Goal: Complete application form: Complete application form

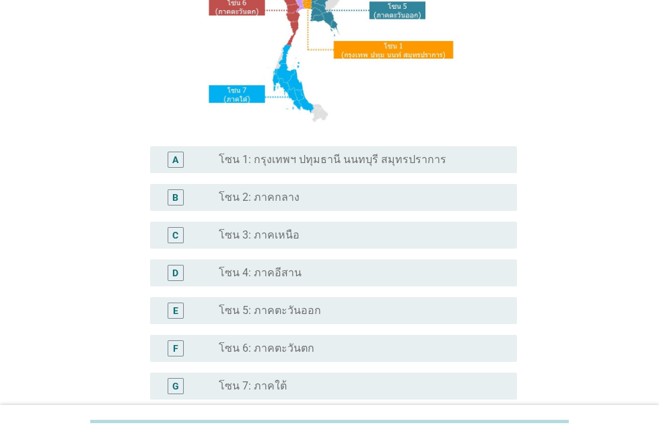
scroll to position [337, 0]
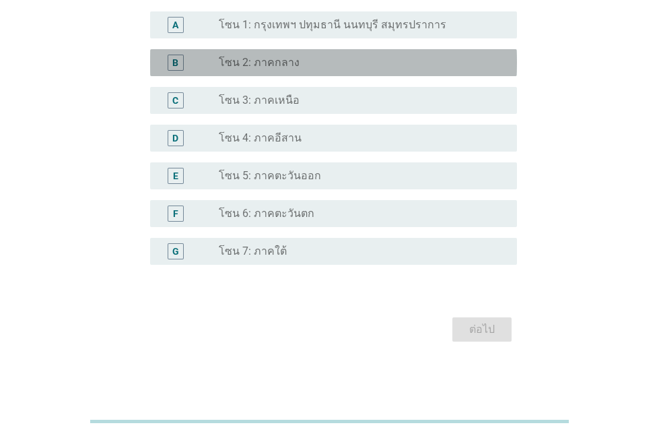
click at [259, 65] on label "โซน 2: ภาคกลาง" at bounding box center [259, 62] width 81 height 13
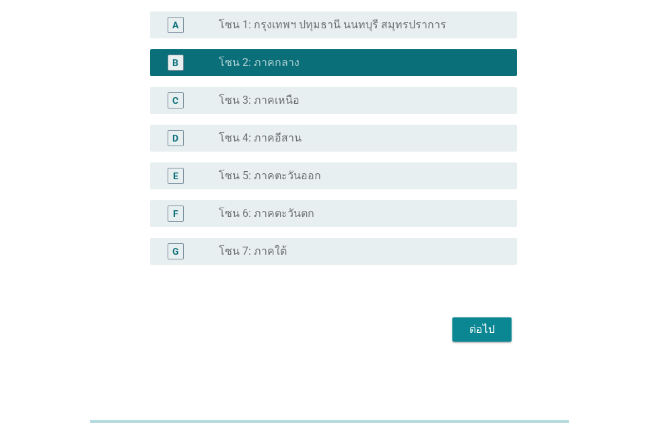
click at [492, 325] on div "ต่อไป" at bounding box center [482, 329] width 38 height 16
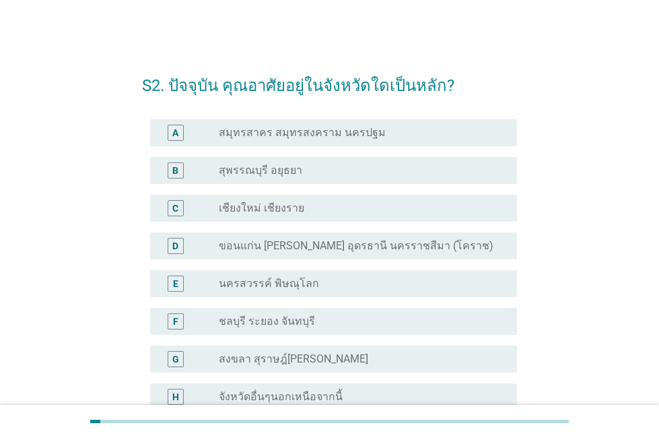
scroll to position [145, 0]
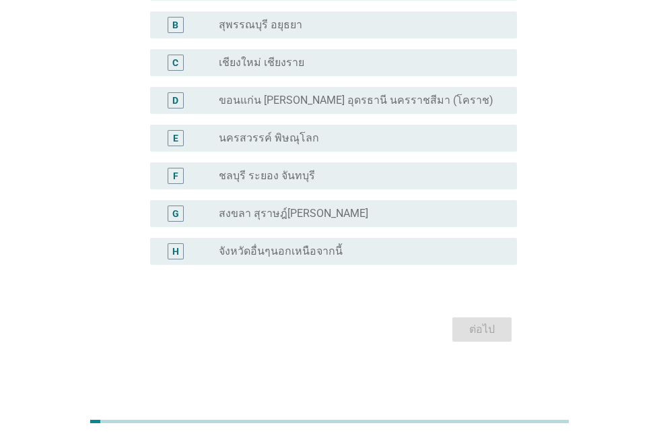
click at [260, 253] on label "จังหวัดอื่นๆนอกเหนือจากนี้" at bounding box center [281, 250] width 124 height 13
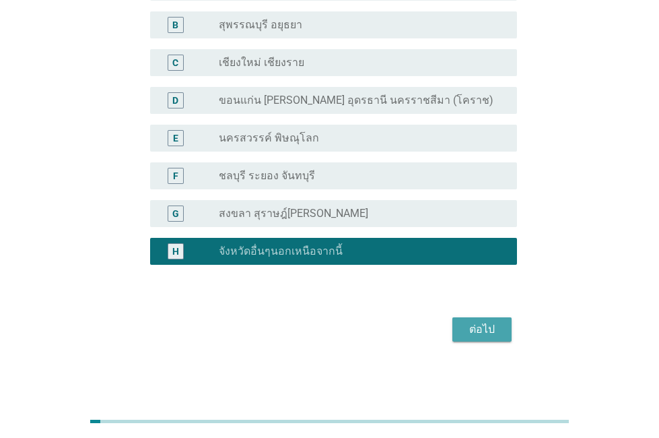
click at [475, 325] on div "ต่อไป" at bounding box center [482, 329] width 38 height 16
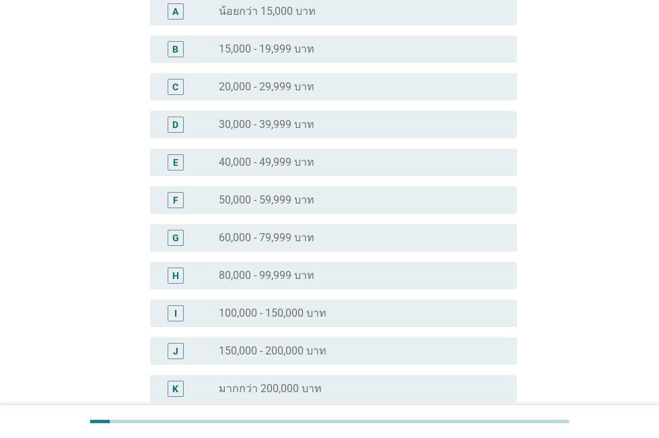
scroll to position [0, 0]
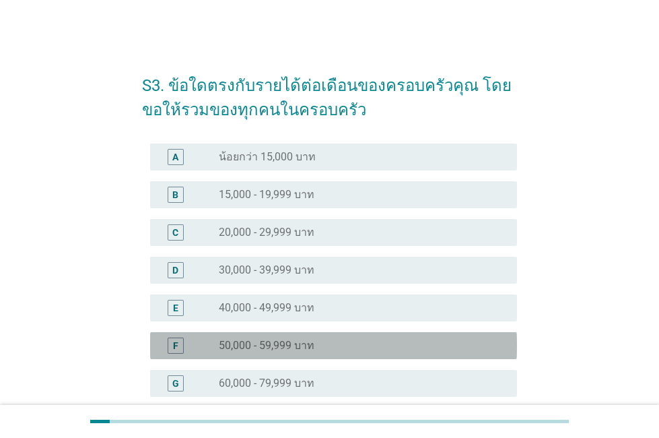
click at [234, 344] on label "50,000 - 59,999 บาท" at bounding box center [267, 345] width 96 height 13
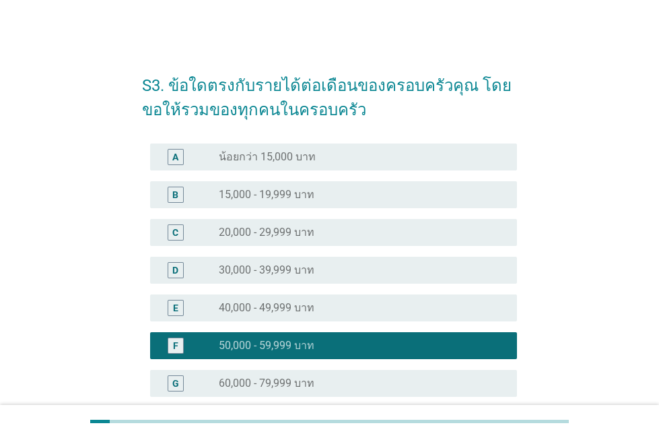
scroll to position [283, 0]
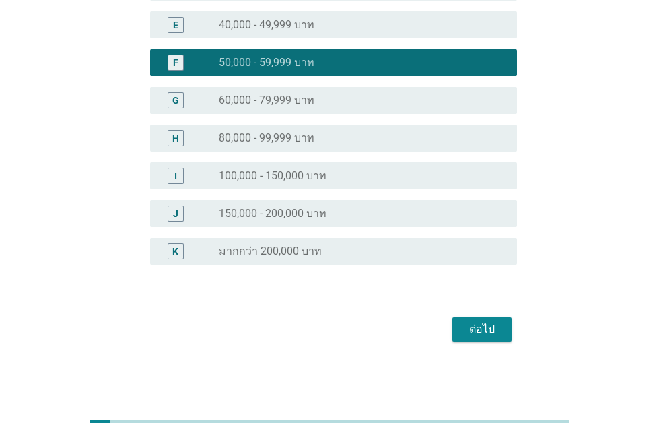
click at [496, 333] on div "ต่อไป" at bounding box center [482, 329] width 38 height 16
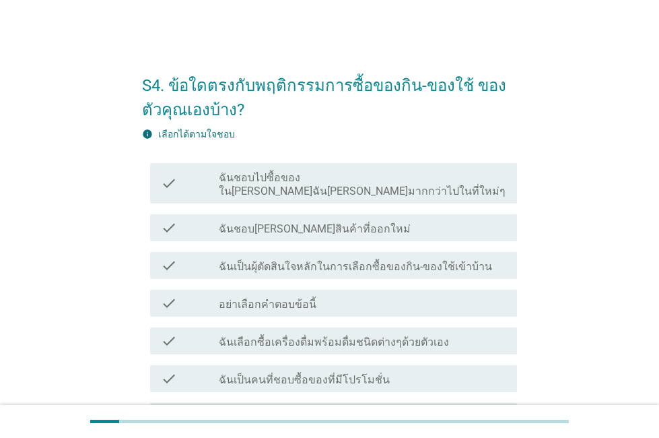
scroll to position [135, 0]
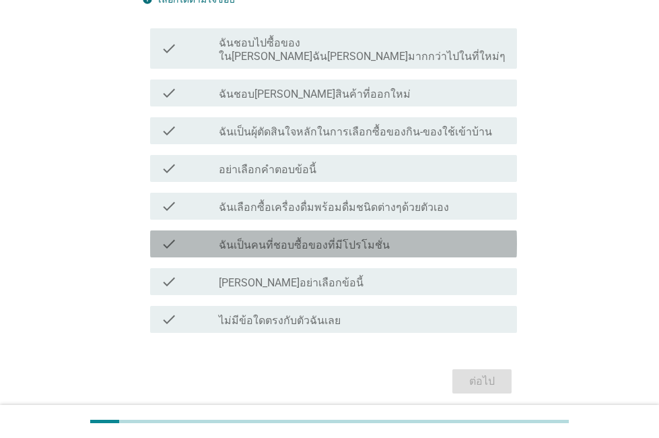
click at [339, 238] on label "ฉันเป็นคนที่ชอบซื้อของที่มีโปรโมชั่น" at bounding box center [304, 244] width 171 height 13
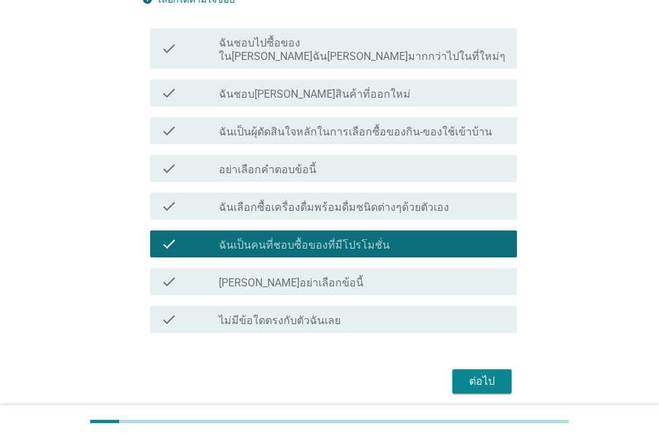
click at [339, 201] on label "ฉันเลือกซื้อเครื่องดื่มพร้อมดื่มชนิดต่างๆด้วยตัวเอง" at bounding box center [334, 207] width 230 height 13
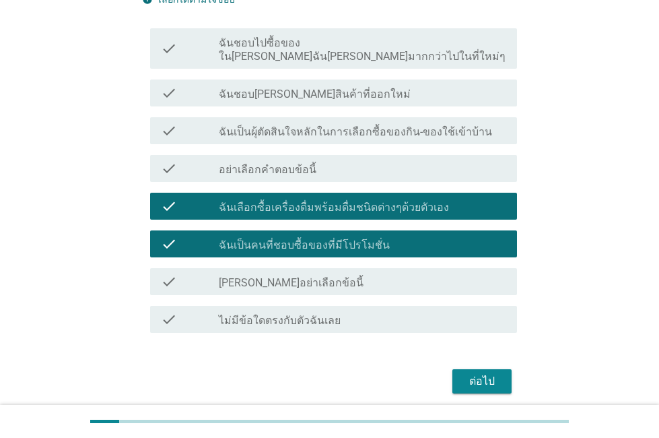
click at [464, 369] on button "ต่อไป" at bounding box center [482, 381] width 59 height 24
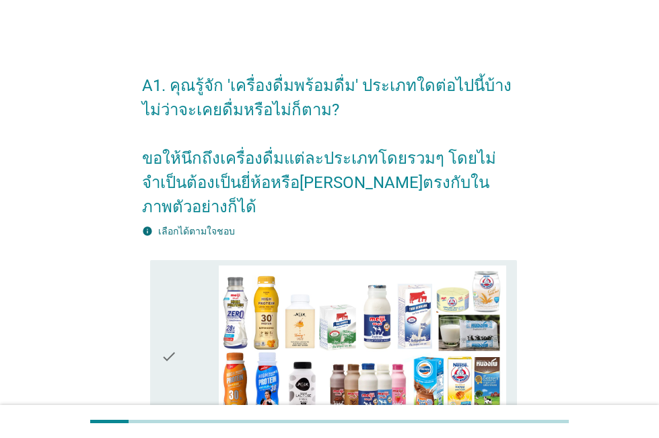
scroll to position [269, 0]
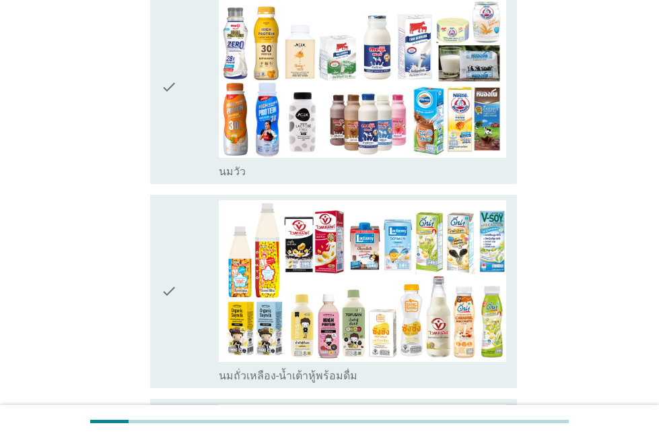
click at [173, 104] on icon "check" at bounding box center [169, 87] width 16 height 183
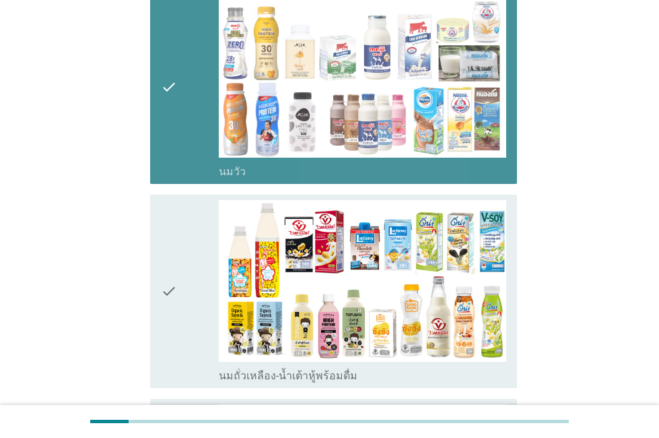
click at [175, 223] on icon "check" at bounding box center [169, 291] width 16 height 183
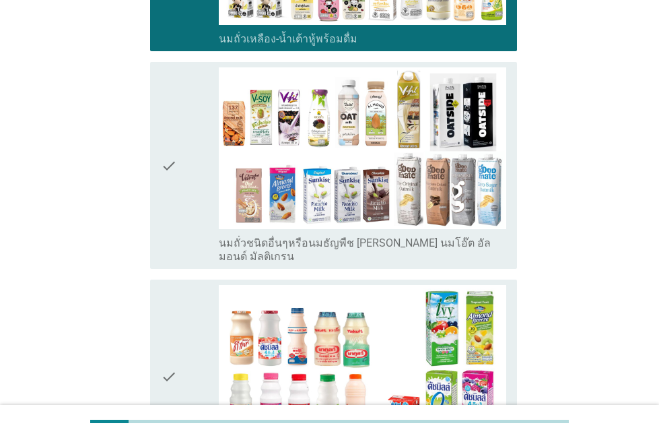
click at [194, 155] on div "check" at bounding box center [189, 165] width 57 height 196
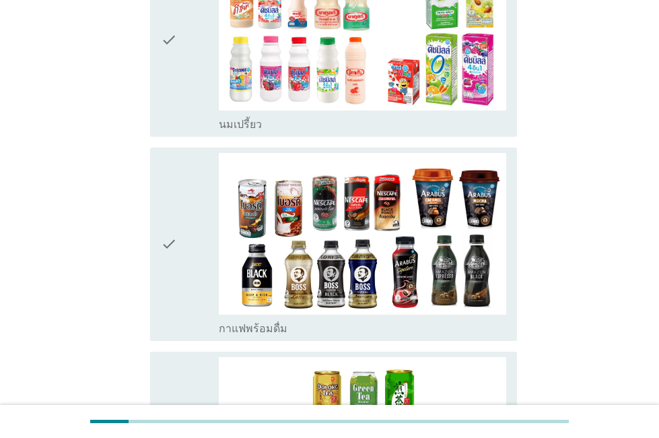
click at [184, 242] on div "check" at bounding box center [189, 244] width 57 height 183
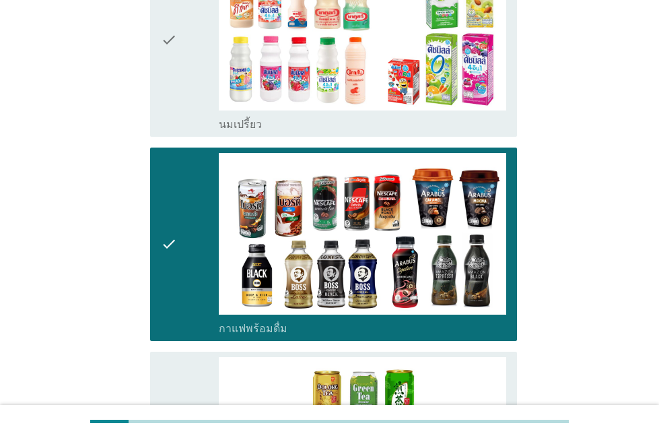
scroll to position [1414, 0]
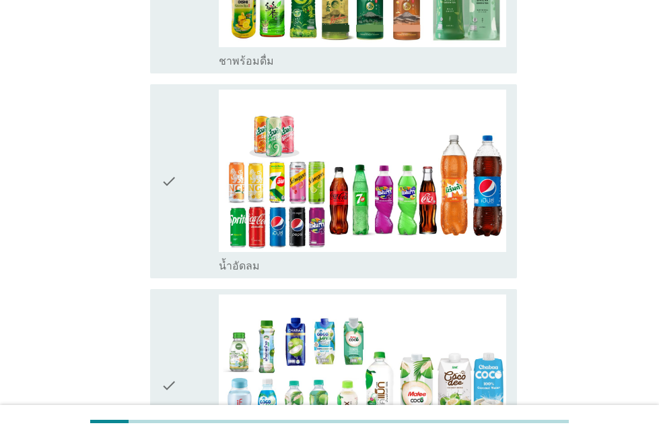
click at [200, 172] on div "check" at bounding box center [189, 181] width 57 height 183
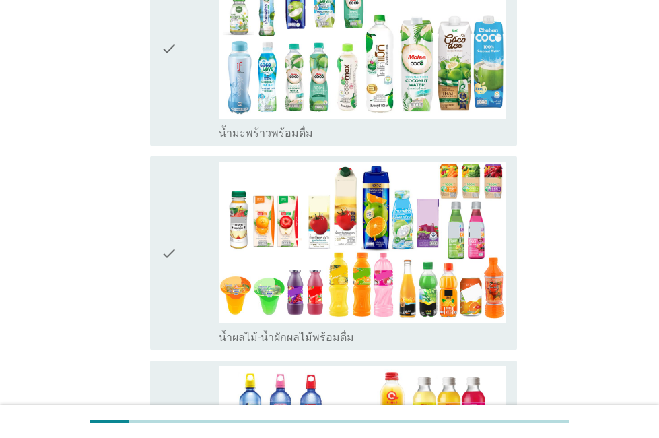
scroll to position [1886, 0]
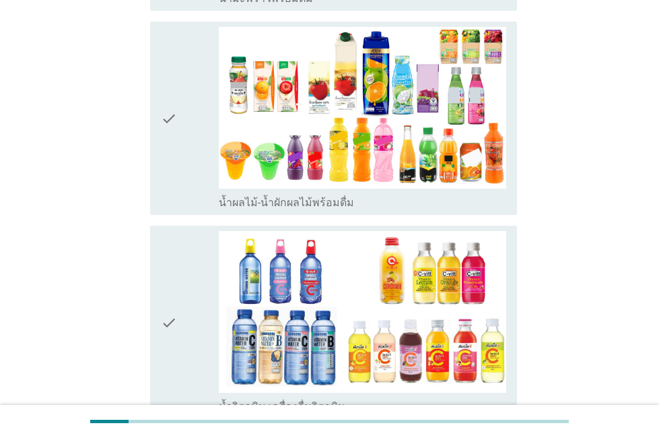
click at [191, 109] on div "check" at bounding box center [189, 118] width 57 height 183
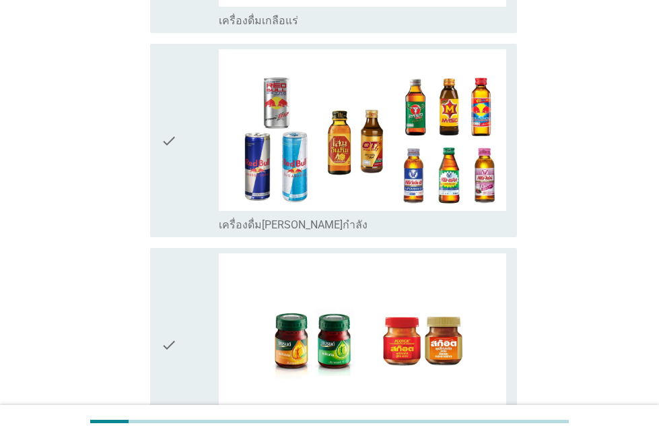
scroll to position [2841, 0]
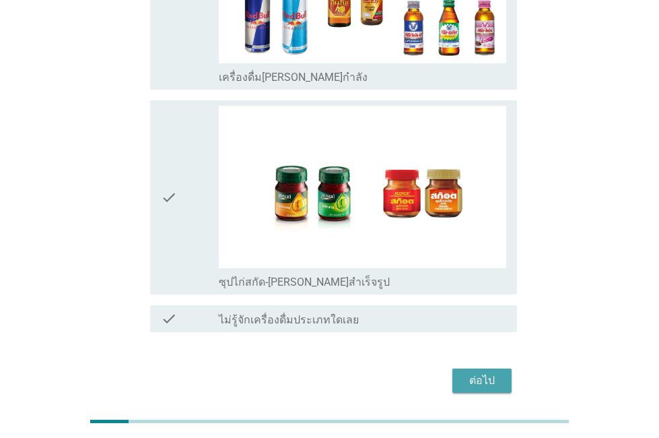
click at [494, 372] on div "ต่อไป" at bounding box center [482, 380] width 38 height 16
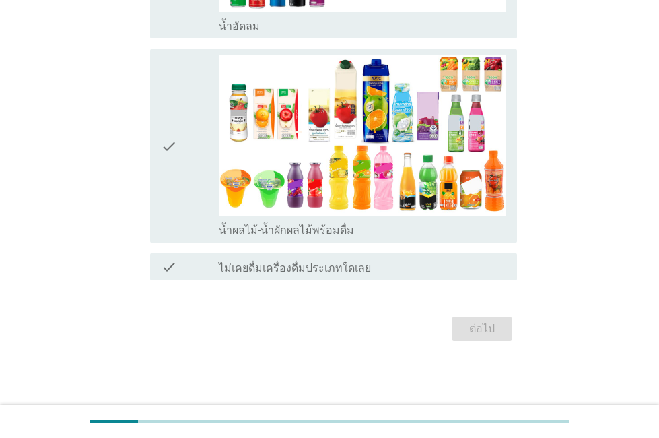
scroll to position [0, 0]
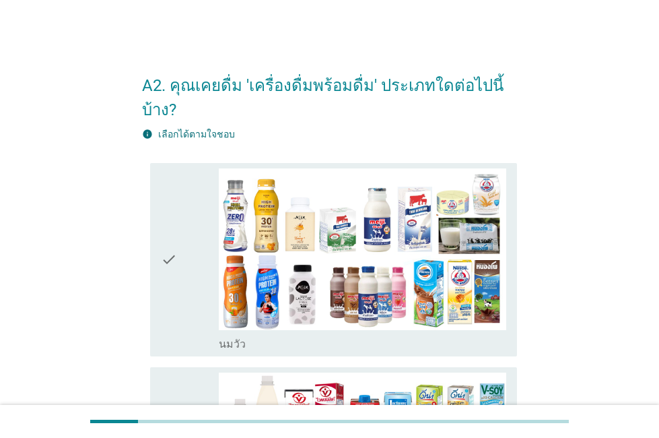
click at [174, 249] on icon "check" at bounding box center [169, 259] width 16 height 183
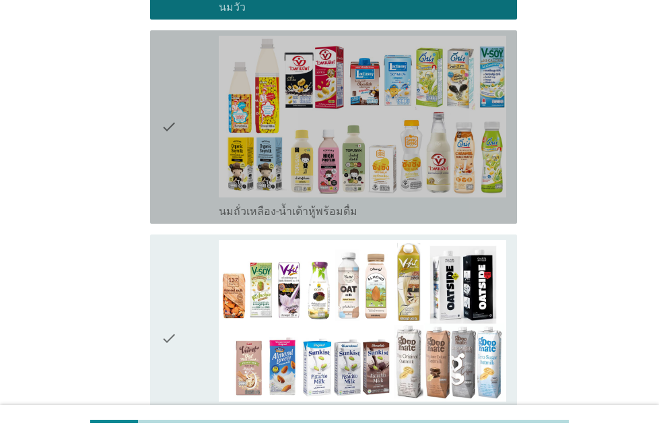
click at [174, 178] on icon "check" at bounding box center [169, 127] width 16 height 183
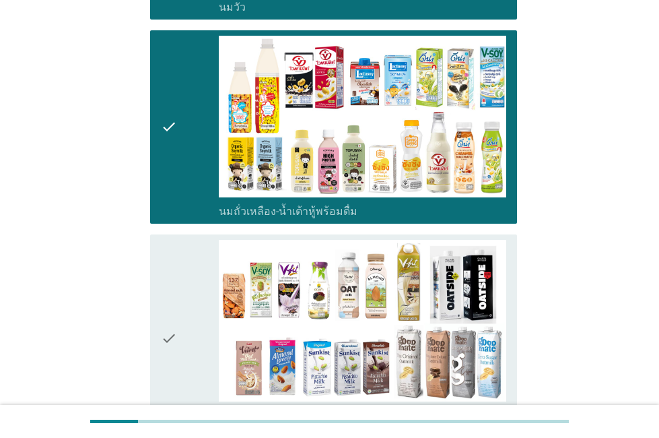
scroll to position [673, 0]
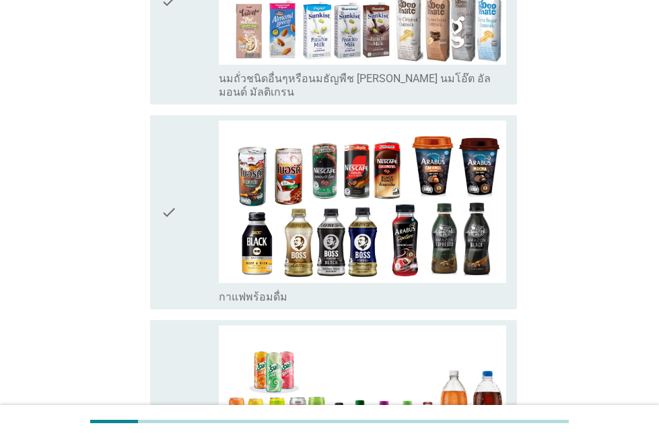
click at [183, 248] on div "check" at bounding box center [189, 212] width 57 height 183
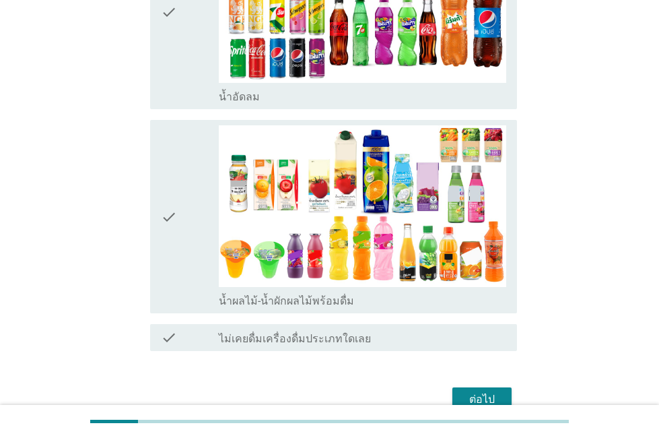
click at [185, 228] on div "check" at bounding box center [189, 216] width 57 height 183
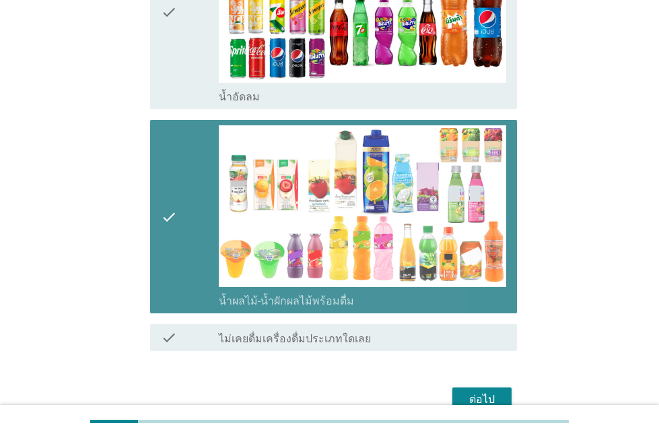
scroll to position [1135, 0]
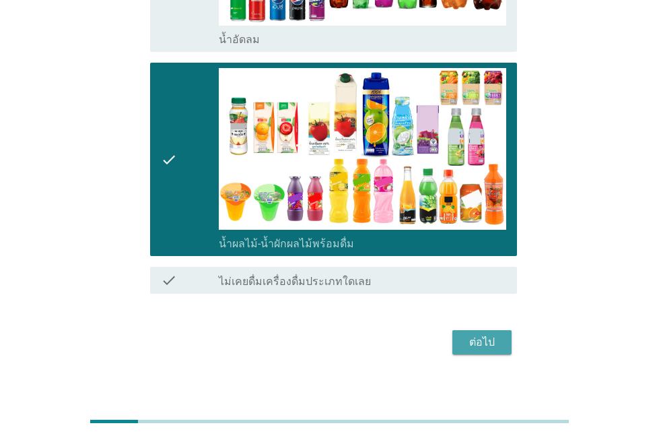
click at [488, 334] on div "ต่อไป" at bounding box center [482, 342] width 38 height 16
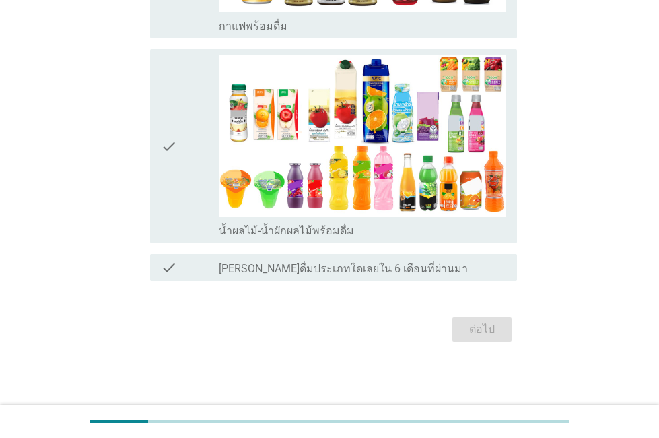
scroll to position [0, 0]
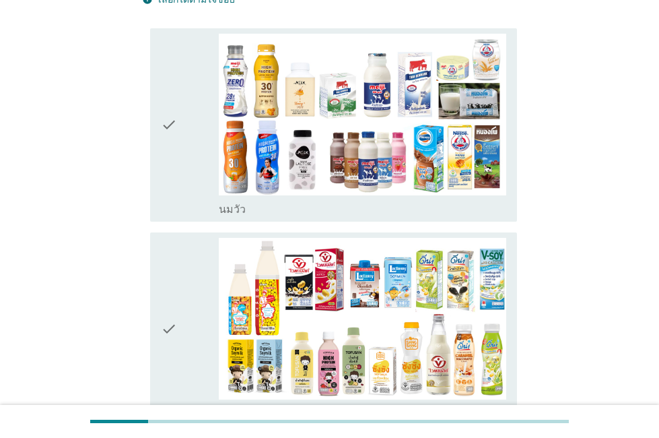
click at [188, 294] on div "check" at bounding box center [189, 329] width 57 height 183
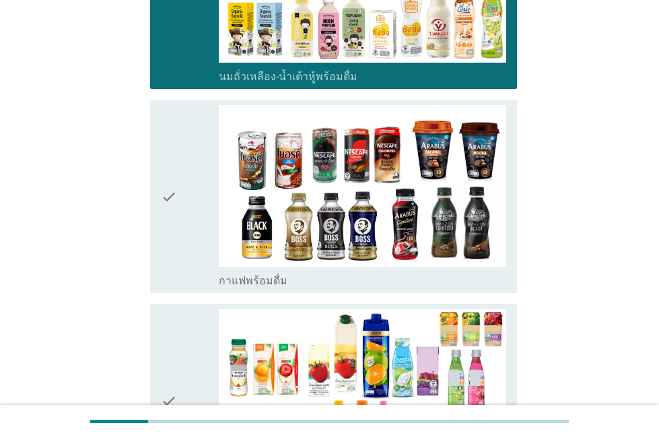
click at [187, 231] on div "check" at bounding box center [189, 196] width 57 height 183
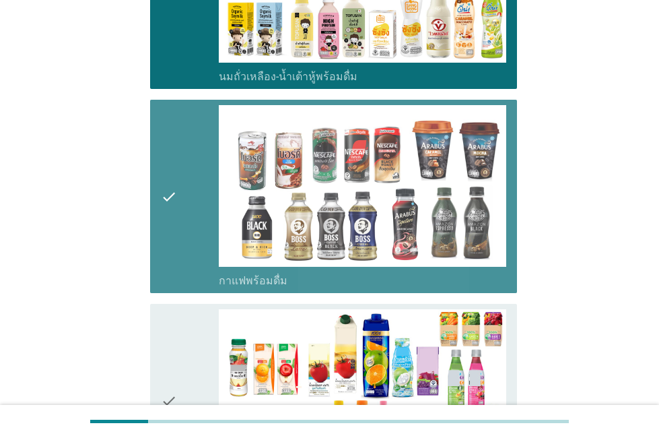
scroll to position [726, 0]
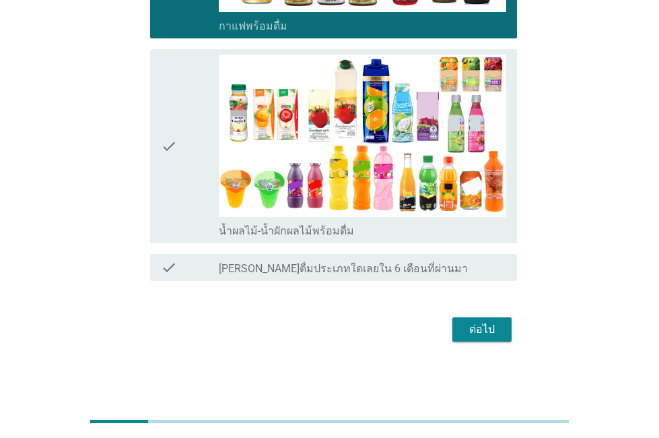
click at [185, 145] on div "check" at bounding box center [189, 146] width 57 height 183
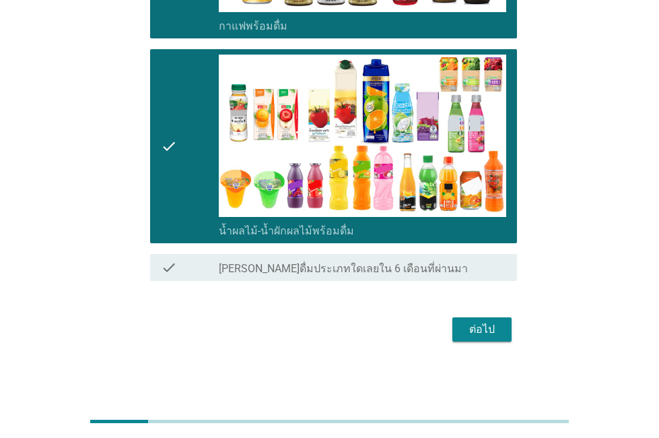
click at [478, 328] on div "ต่อไป" at bounding box center [482, 329] width 38 height 16
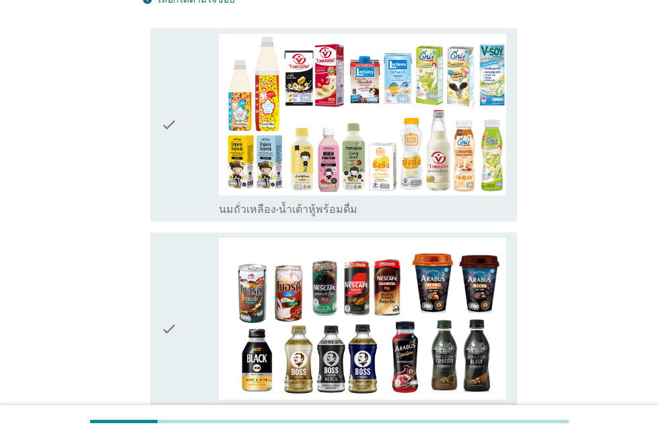
click at [187, 129] on div "check" at bounding box center [189, 125] width 57 height 183
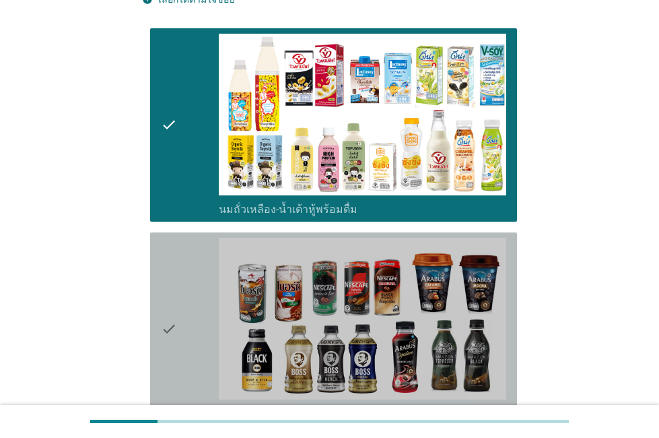
drag, startPoint x: 183, startPoint y: 331, endPoint x: 199, endPoint y: 318, distance: 20.1
click at [183, 331] on div "check" at bounding box center [189, 329] width 57 height 183
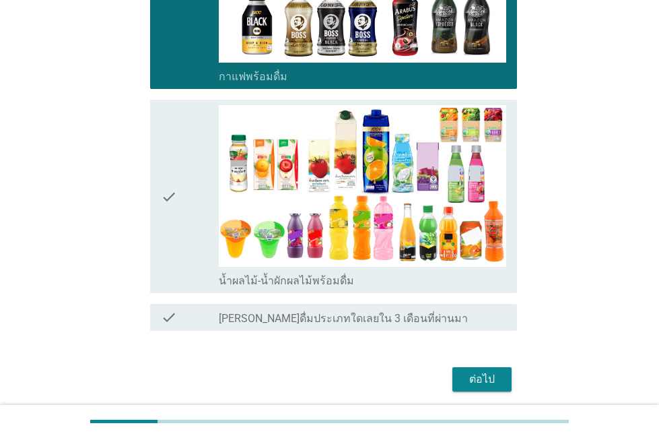
scroll to position [522, 0]
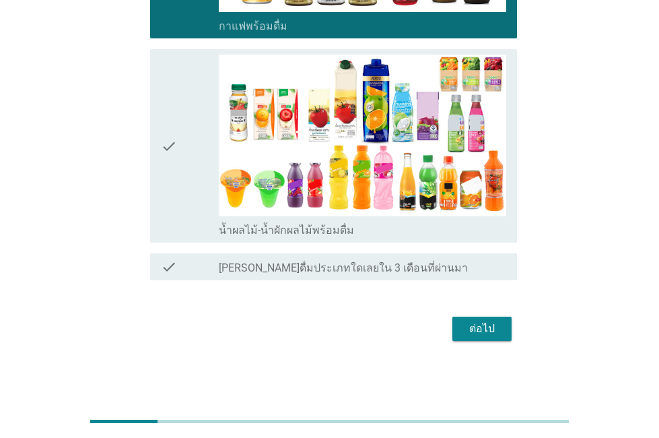
click at [483, 331] on div "ต่อไป" at bounding box center [482, 329] width 38 height 16
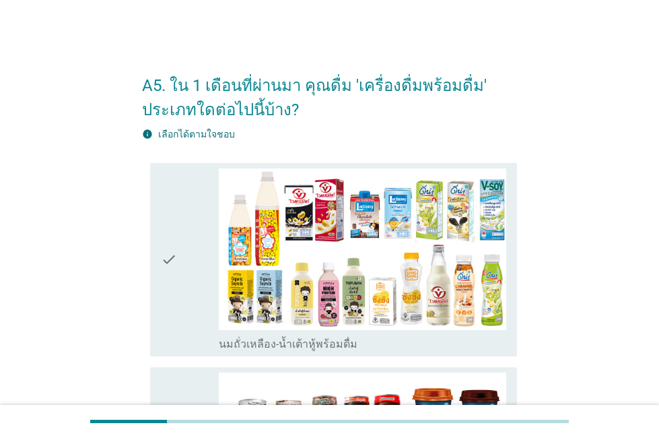
click at [169, 240] on icon "check" at bounding box center [169, 259] width 16 height 183
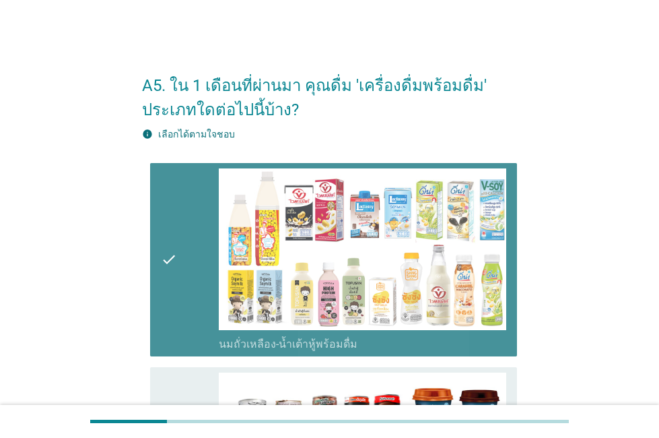
scroll to position [318, 0]
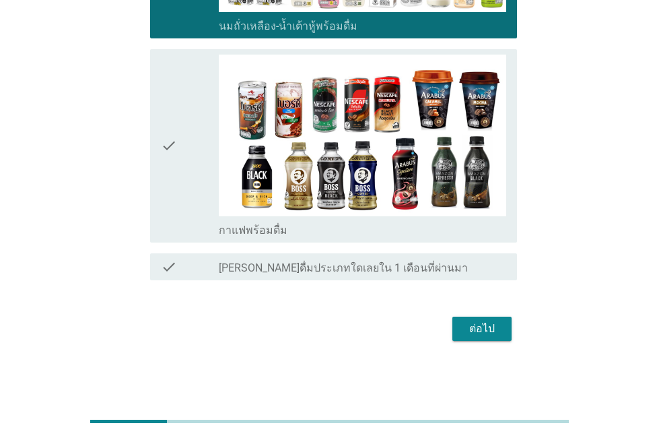
click at [165, 155] on icon "check" at bounding box center [169, 146] width 16 height 183
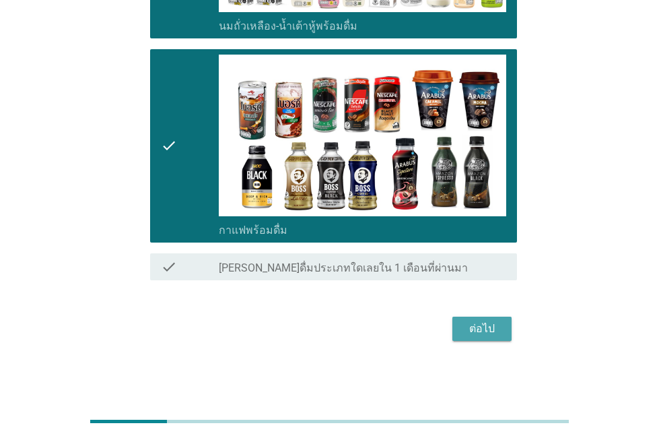
click at [470, 321] on div "ต่อไป" at bounding box center [482, 329] width 38 height 16
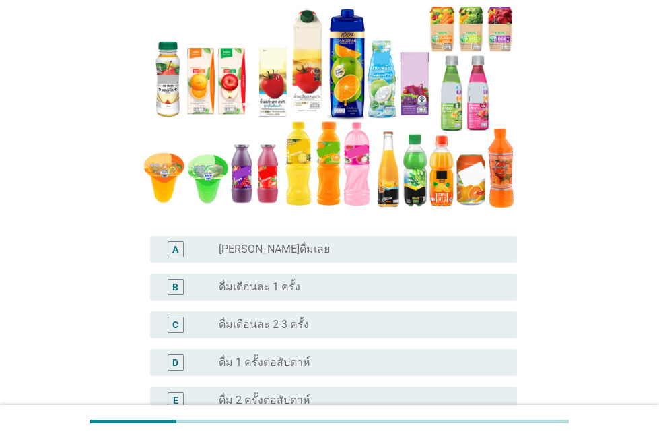
scroll to position [269, 0]
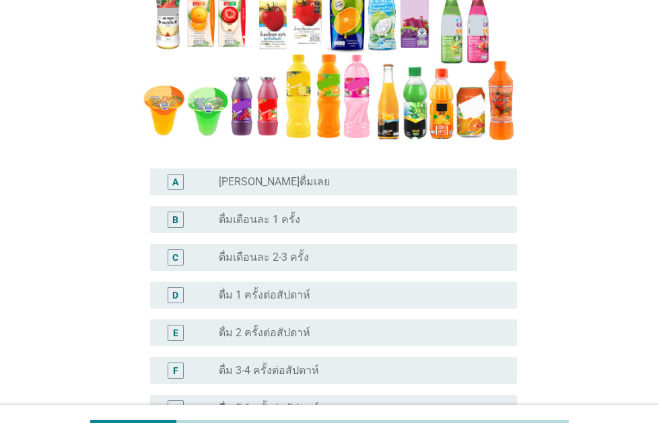
click at [262, 267] on div "C radio_button_unchecked ดื่มเดือนละ 2-3 ครั้ง" at bounding box center [333, 257] width 367 height 27
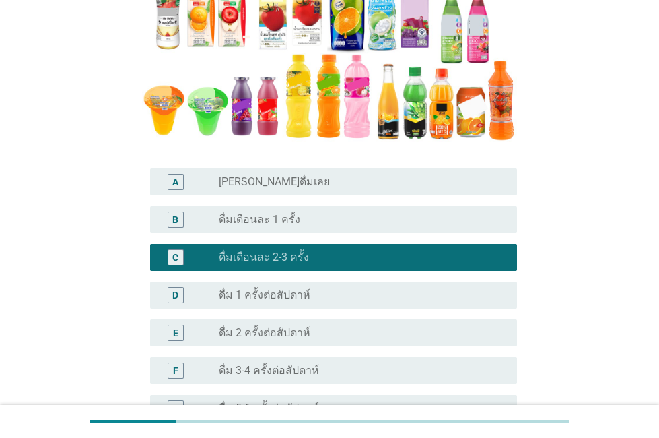
scroll to position [471, 0]
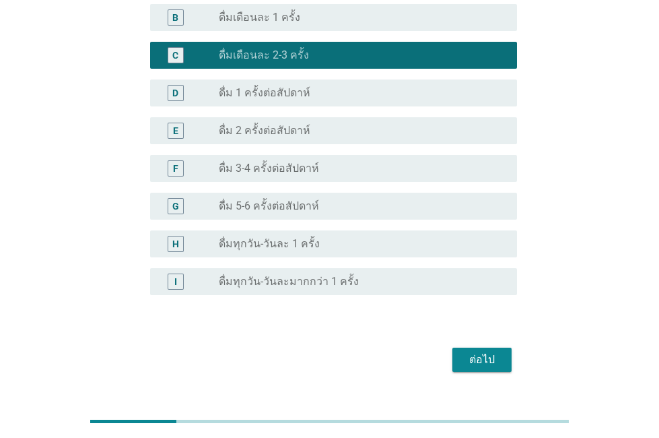
drag, startPoint x: 513, startPoint y: 361, endPoint x: 473, endPoint y: 356, distance: 40.0
click at [511, 361] on div "ต่อไป" at bounding box center [329, 359] width 375 height 32
click at [473, 356] on div "ต่อไป" at bounding box center [482, 360] width 38 height 16
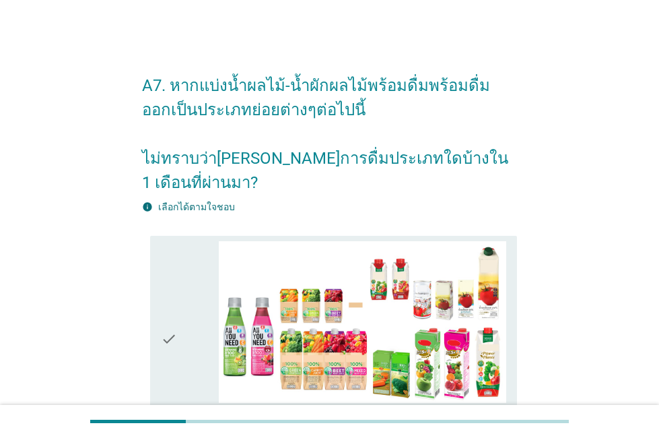
scroll to position [337, 0]
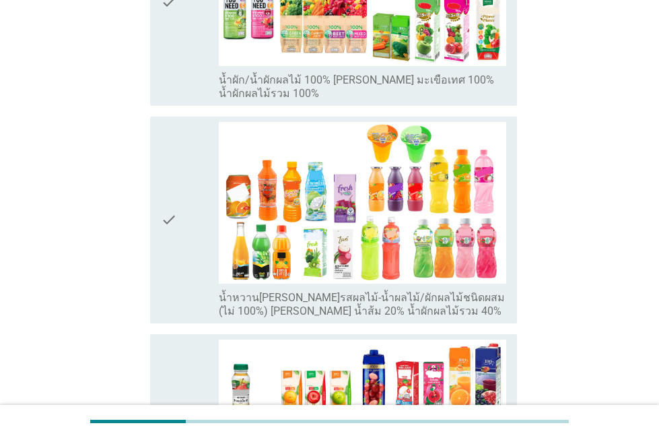
click at [185, 84] on div "check" at bounding box center [189, 2] width 57 height 196
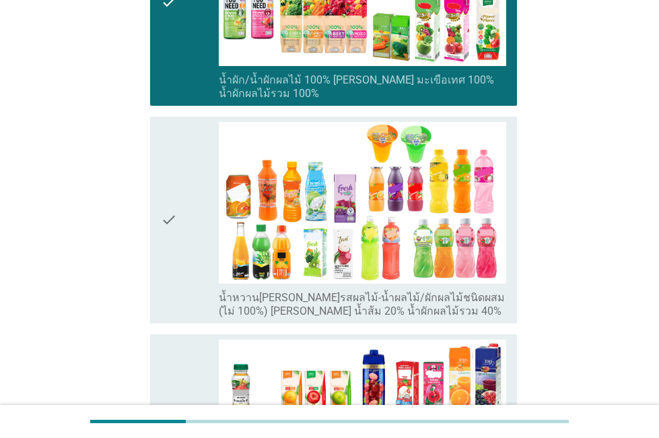
click at [189, 365] on div "check" at bounding box center [189, 437] width 57 height 196
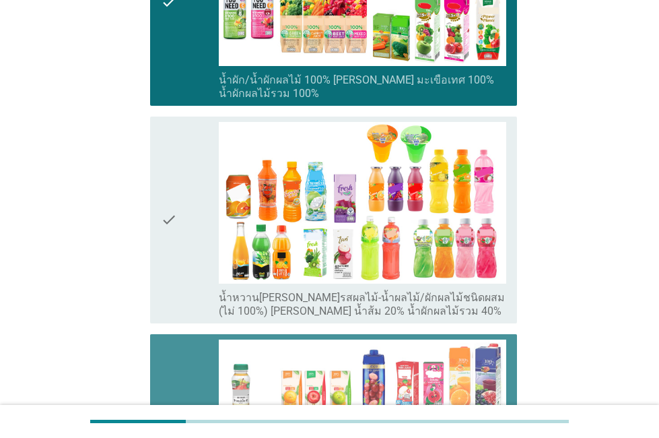
scroll to position [808, 0]
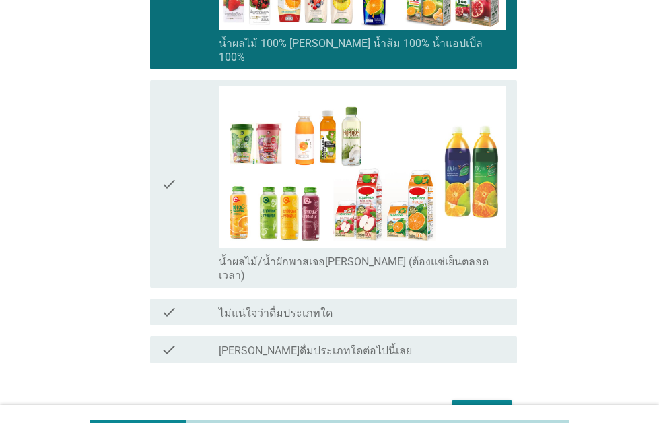
click at [488, 403] on div "ต่อไป" at bounding box center [482, 411] width 38 height 16
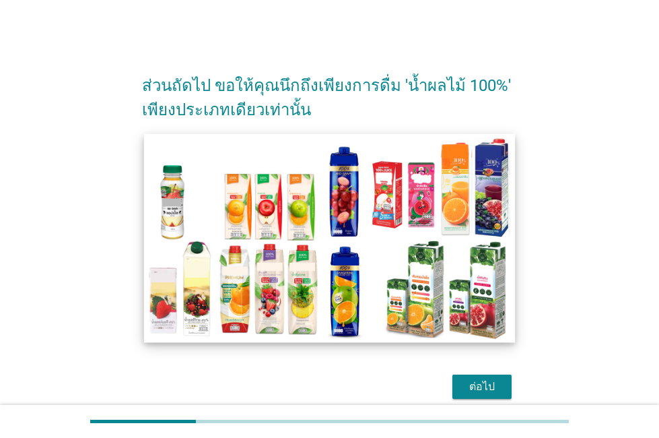
scroll to position [57, 0]
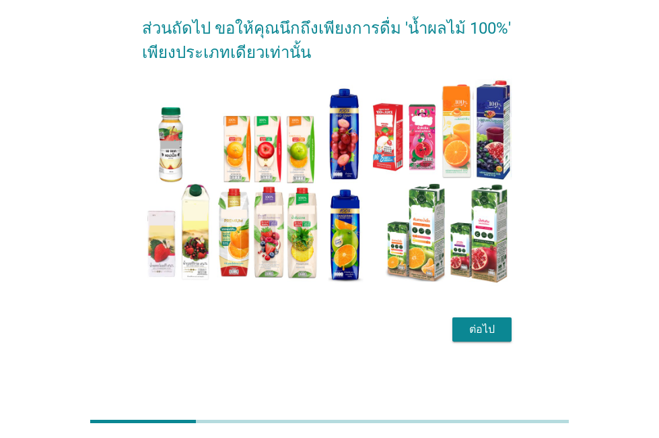
click at [478, 329] on div "ต่อไป" at bounding box center [482, 329] width 38 height 16
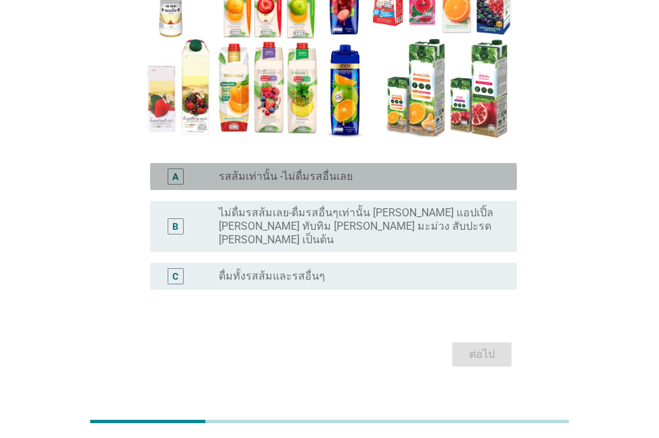
click at [232, 180] on label "รสส้มเท่านั้น -ไม่ดื่มรสอื่นเลย" at bounding box center [286, 176] width 134 height 13
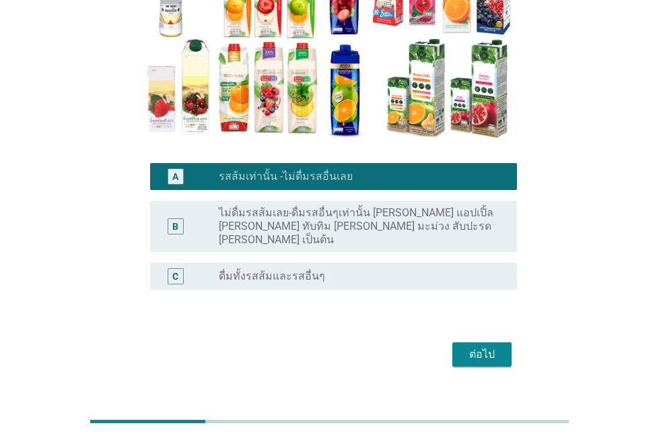
click at [487, 346] on div "ต่อไป" at bounding box center [482, 354] width 38 height 16
